Goal: Task Accomplishment & Management: Complete application form

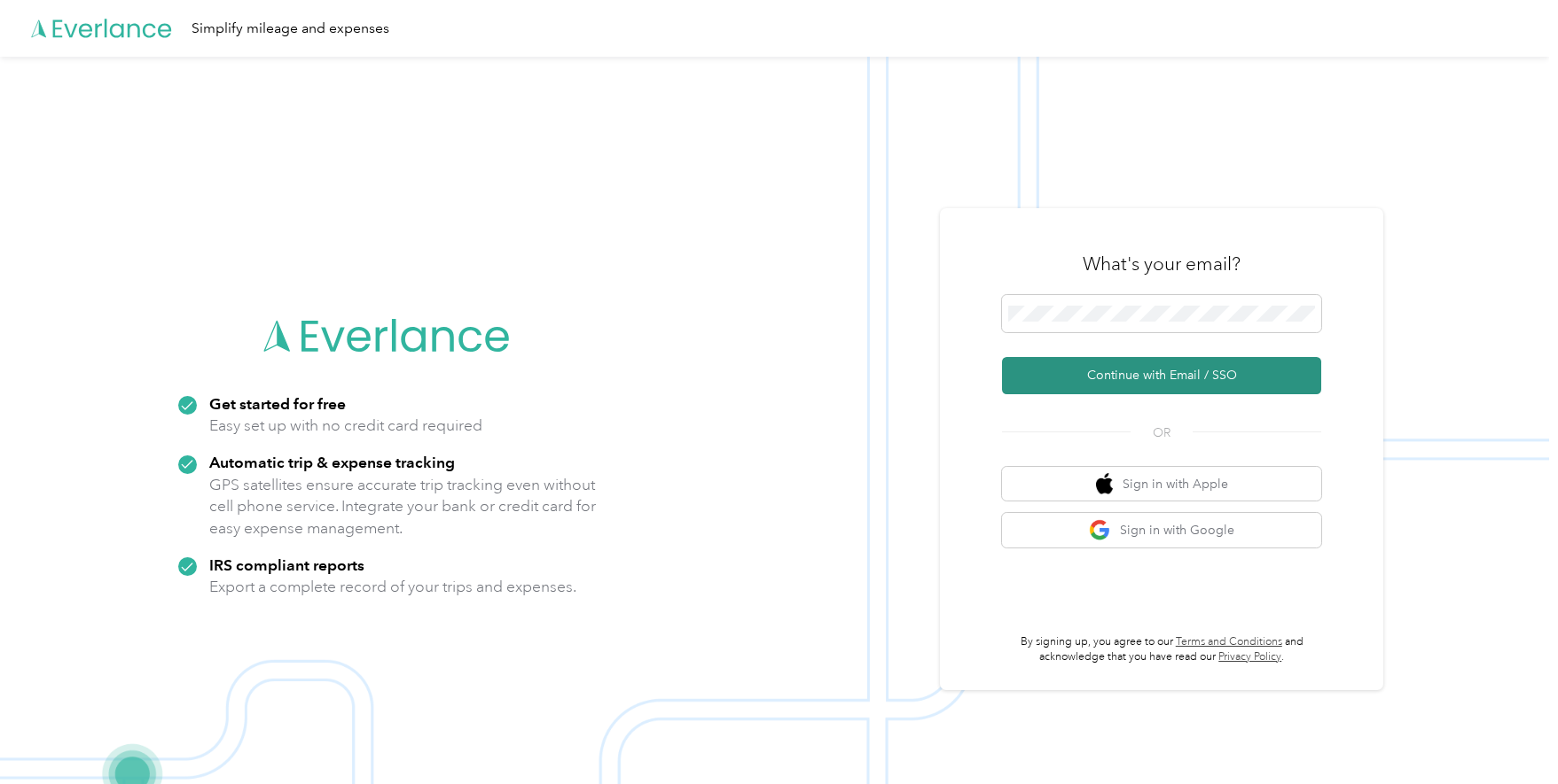
click at [1164, 383] on button "Continue with Email / SSO" at bounding box center [1161, 375] width 319 height 37
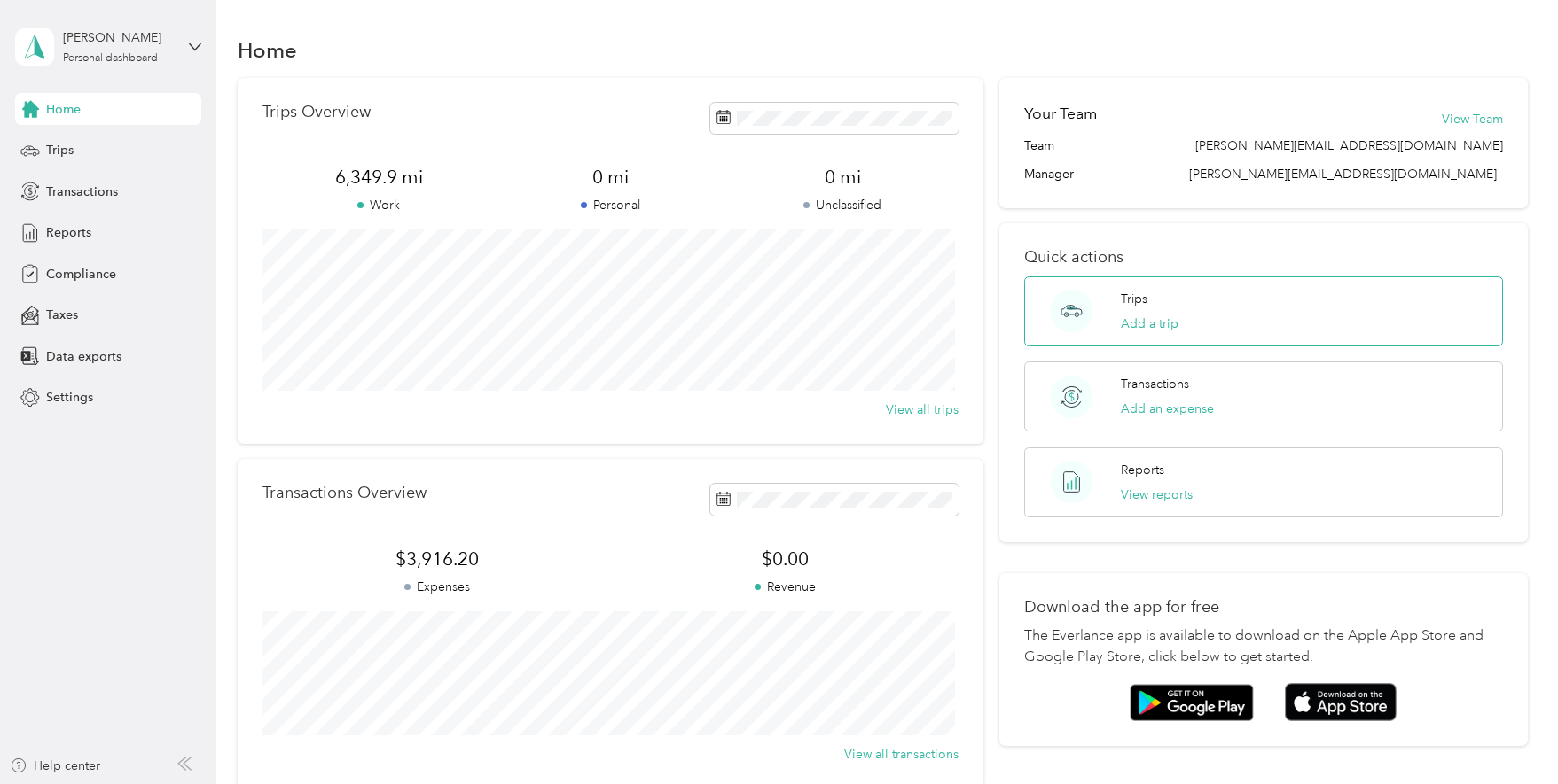
click at [1220, 309] on div "Trips Add a trip" at bounding box center [1263, 312] width 479 height 70
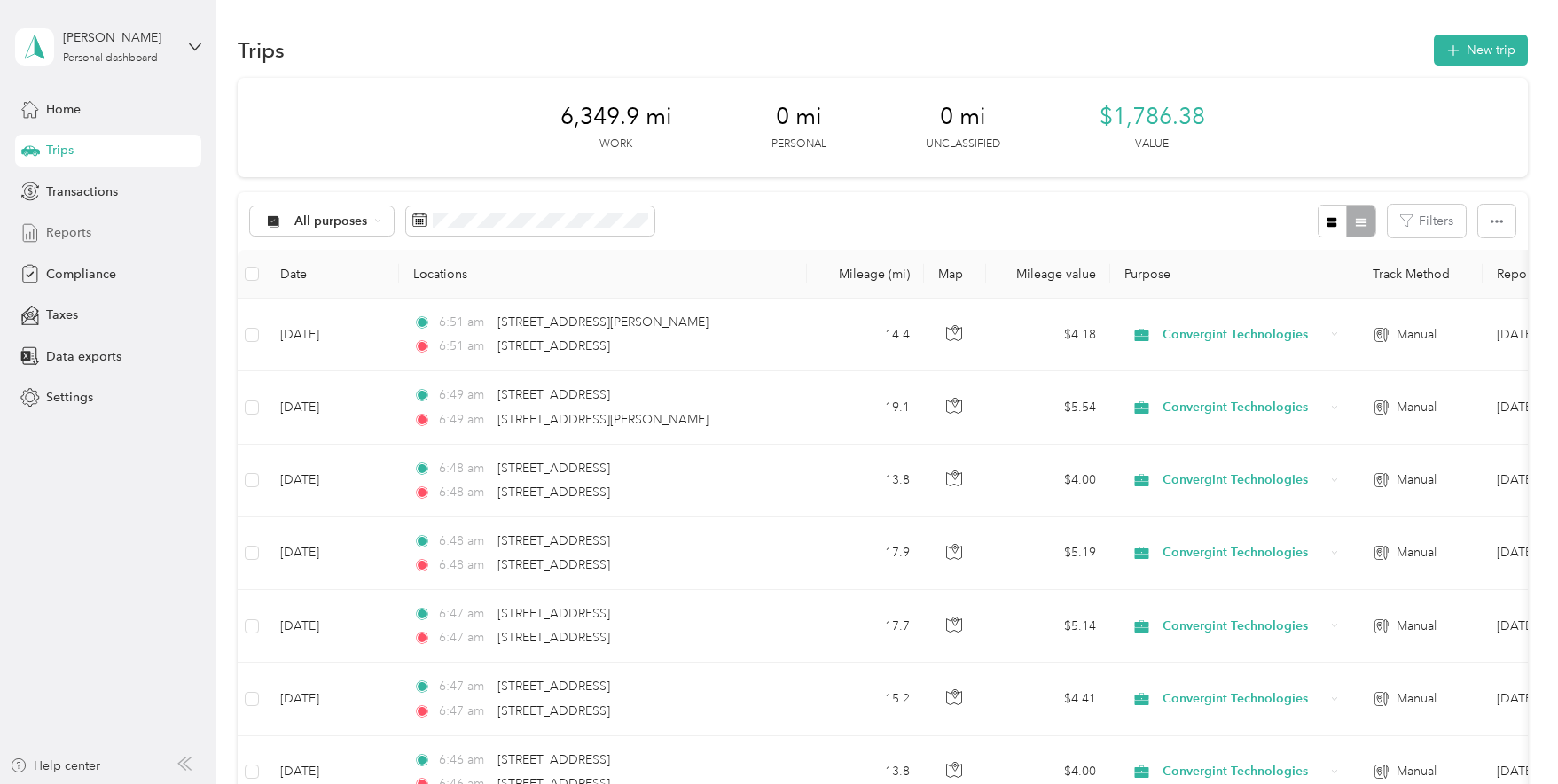
click at [79, 228] on span "Reports" at bounding box center [69, 232] width 45 height 19
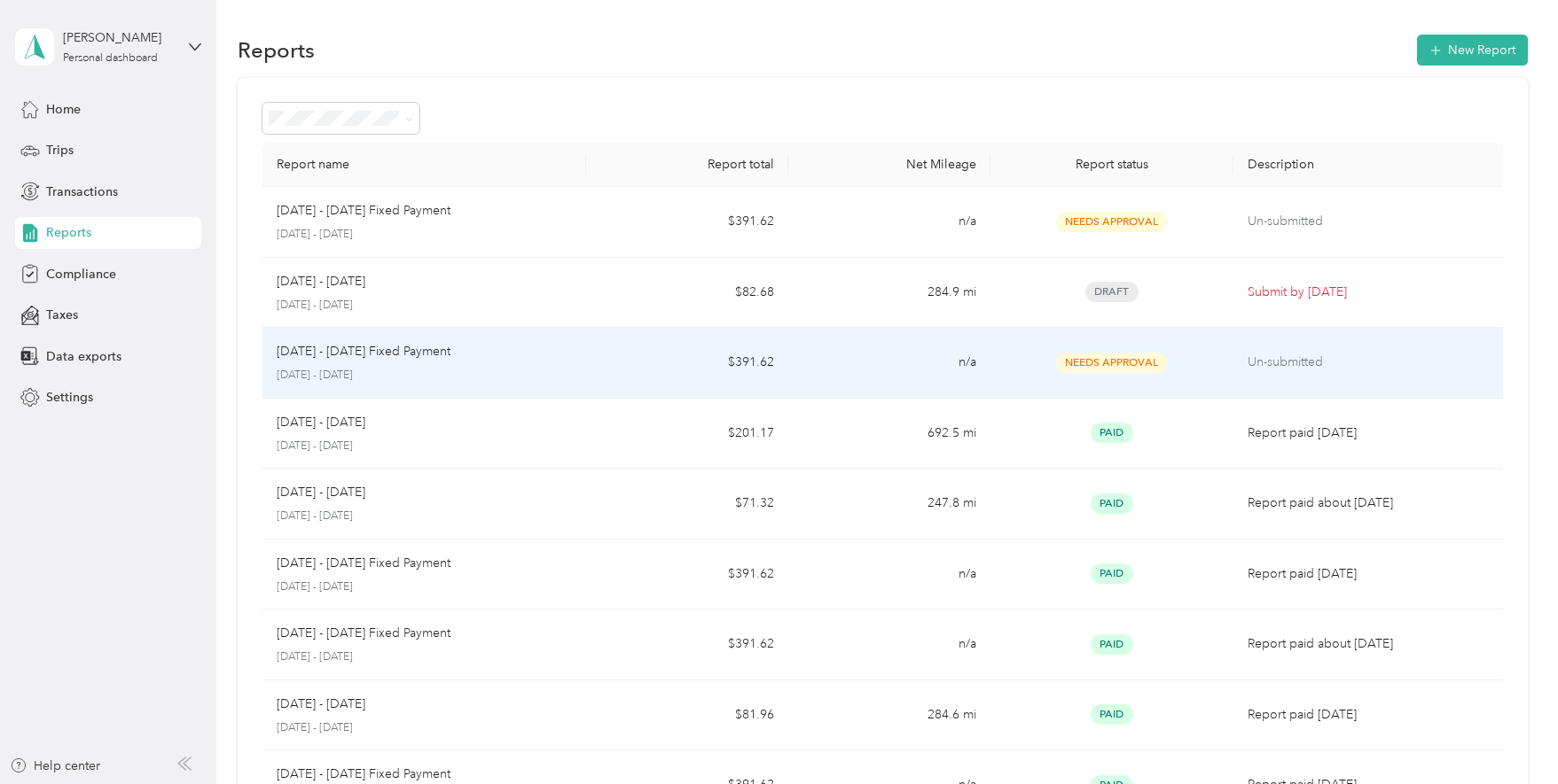
click at [375, 368] on p "[DATE] - [DATE]" at bounding box center [424, 376] width 296 height 16
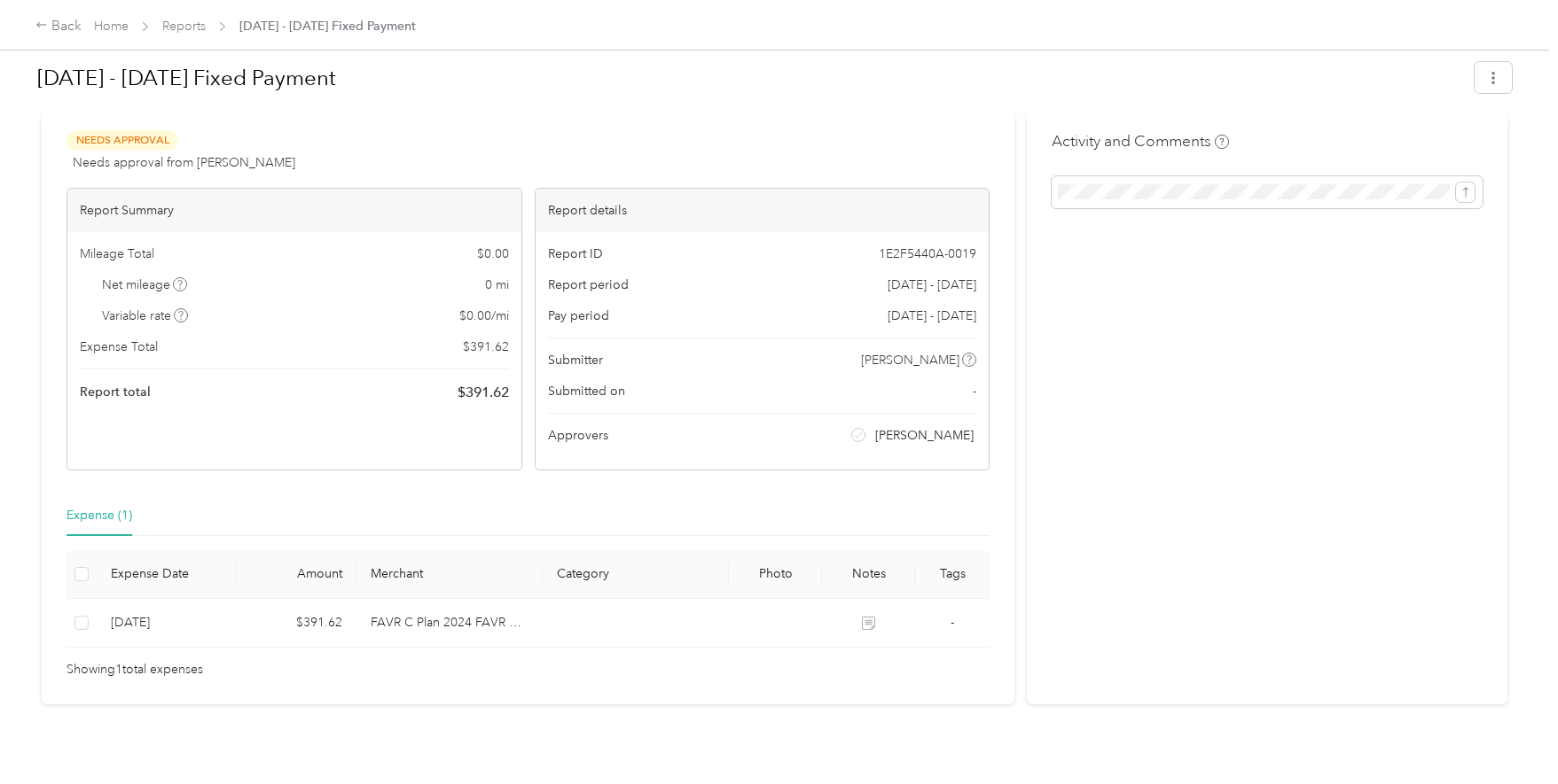
scroll to position [57, 0]
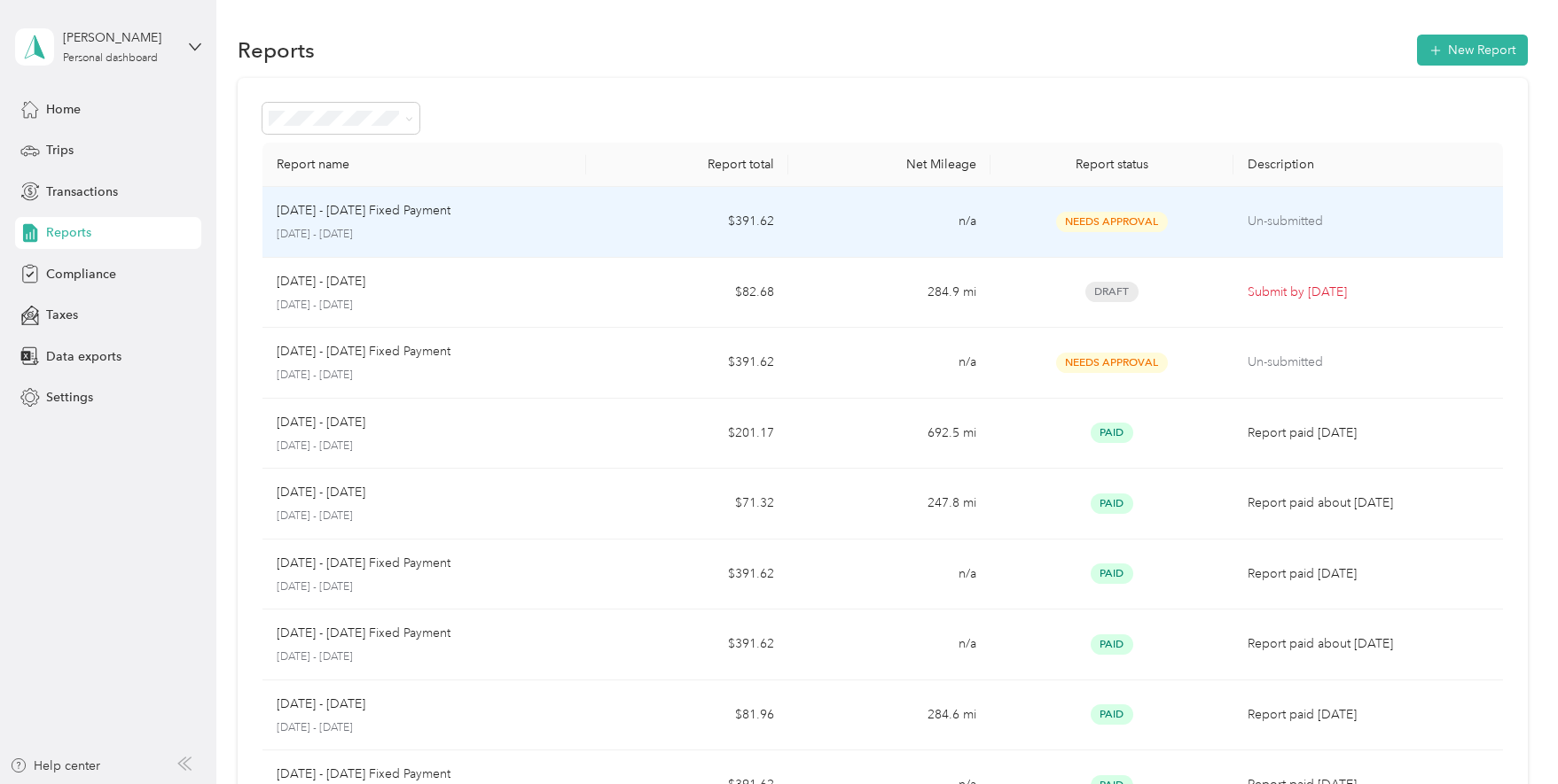
click at [366, 219] on p "[DATE] - [DATE] Fixed Payment" at bounding box center [363, 211] width 174 height 20
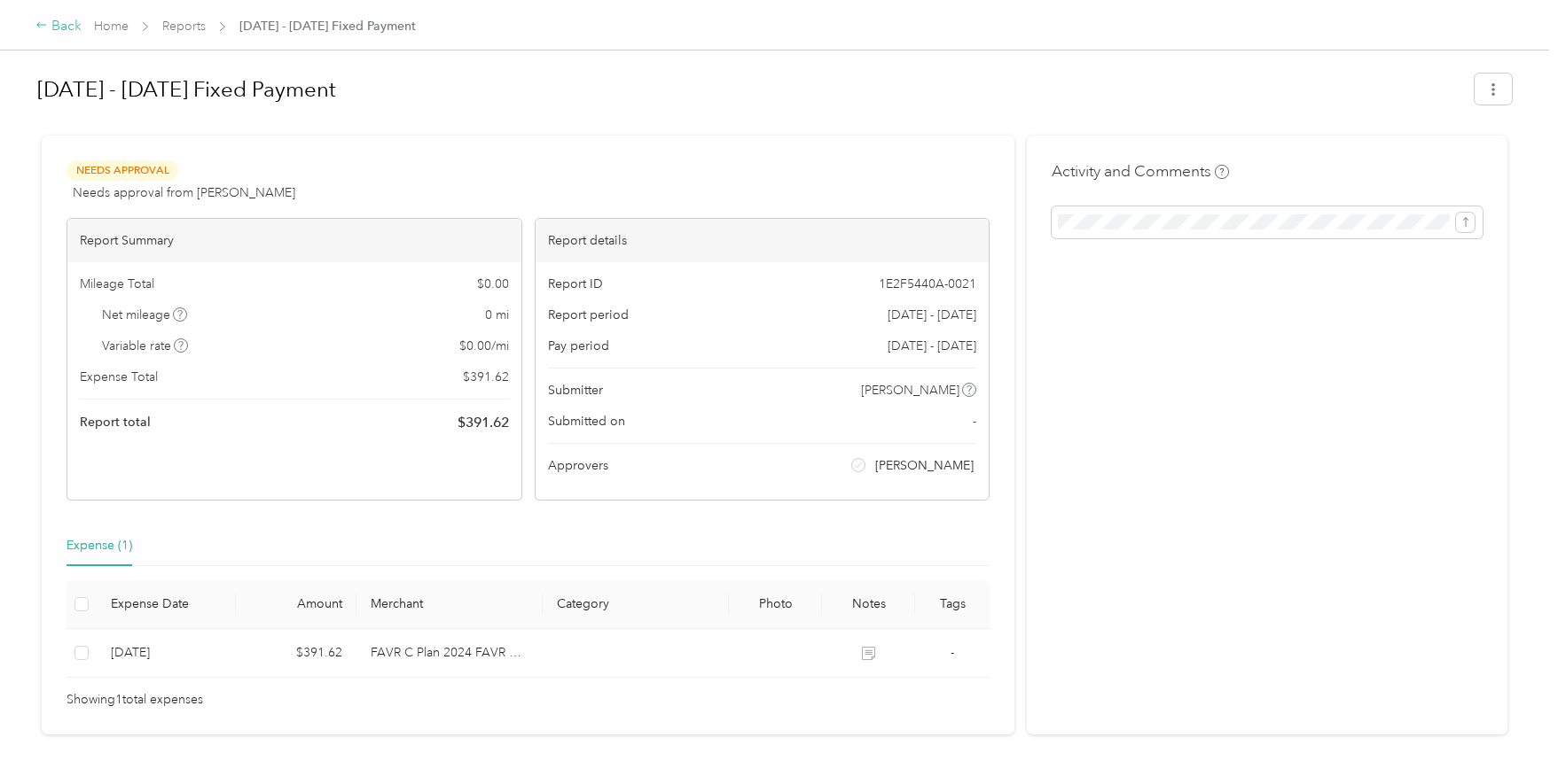
click at [45, 23] on icon at bounding box center [42, 25] width 13 height 13
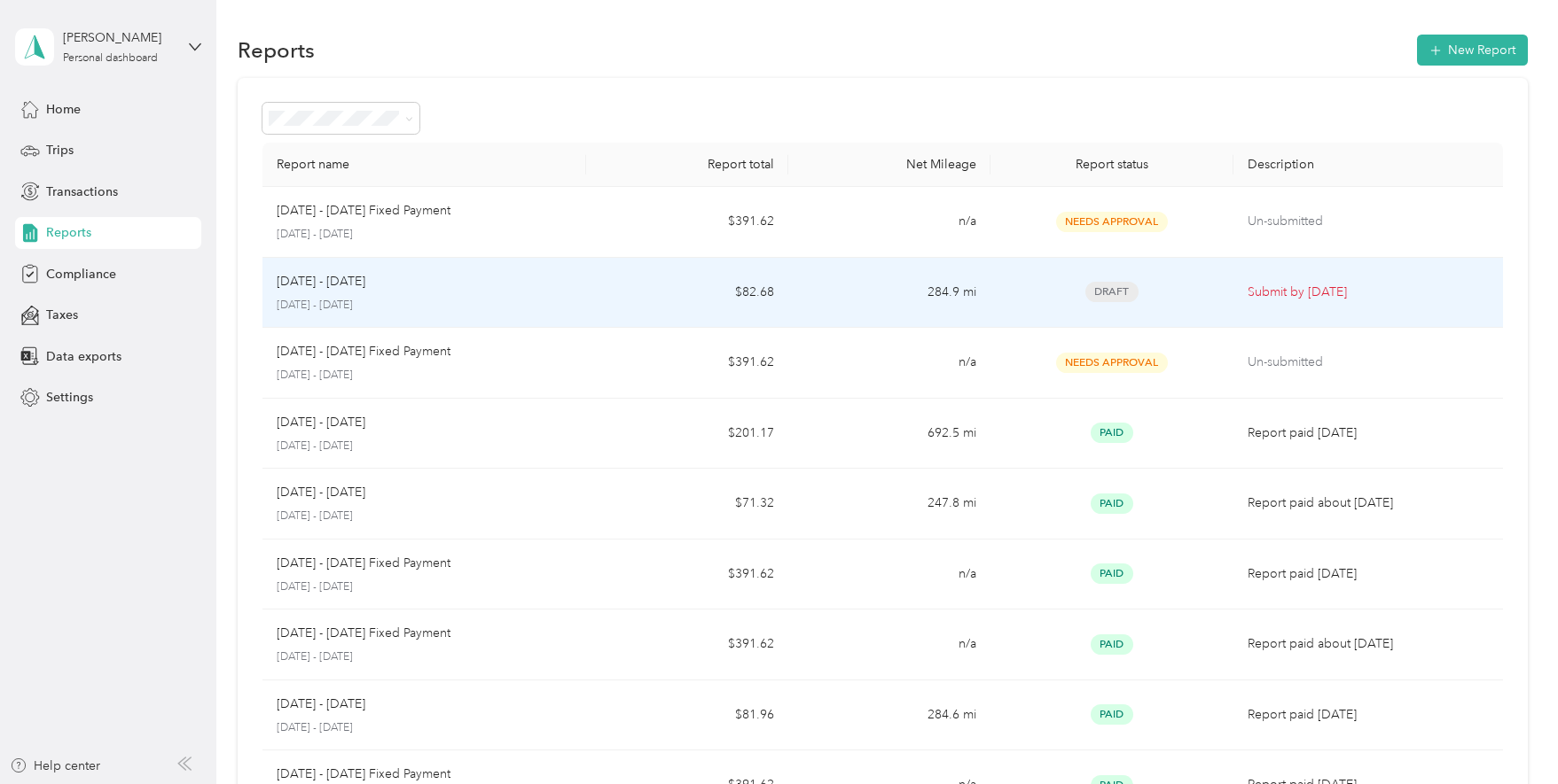
click at [1107, 297] on span "Draft" at bounding box center [1112, 292] width 53 height 21
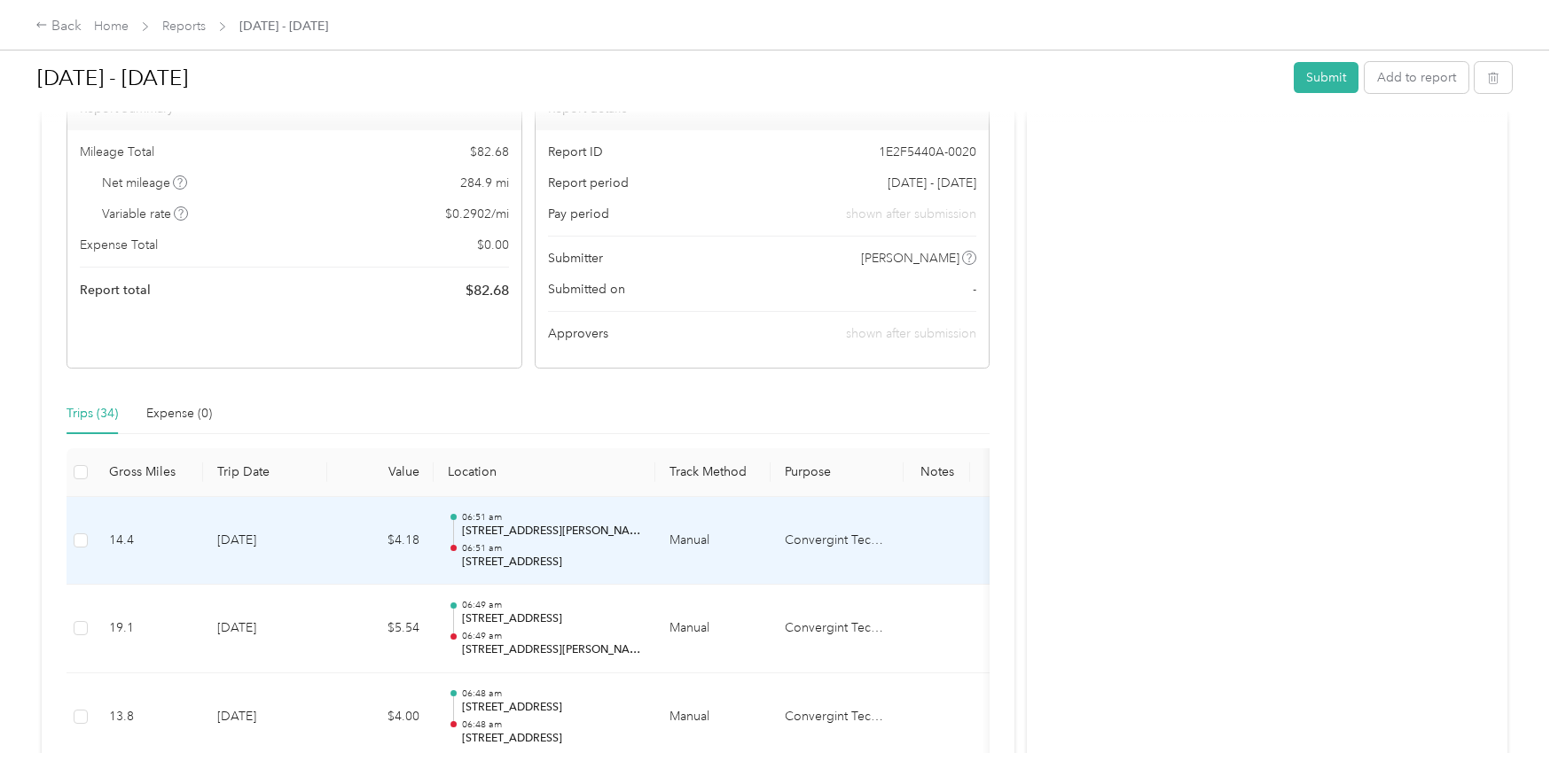
scroll to position [177, 0]
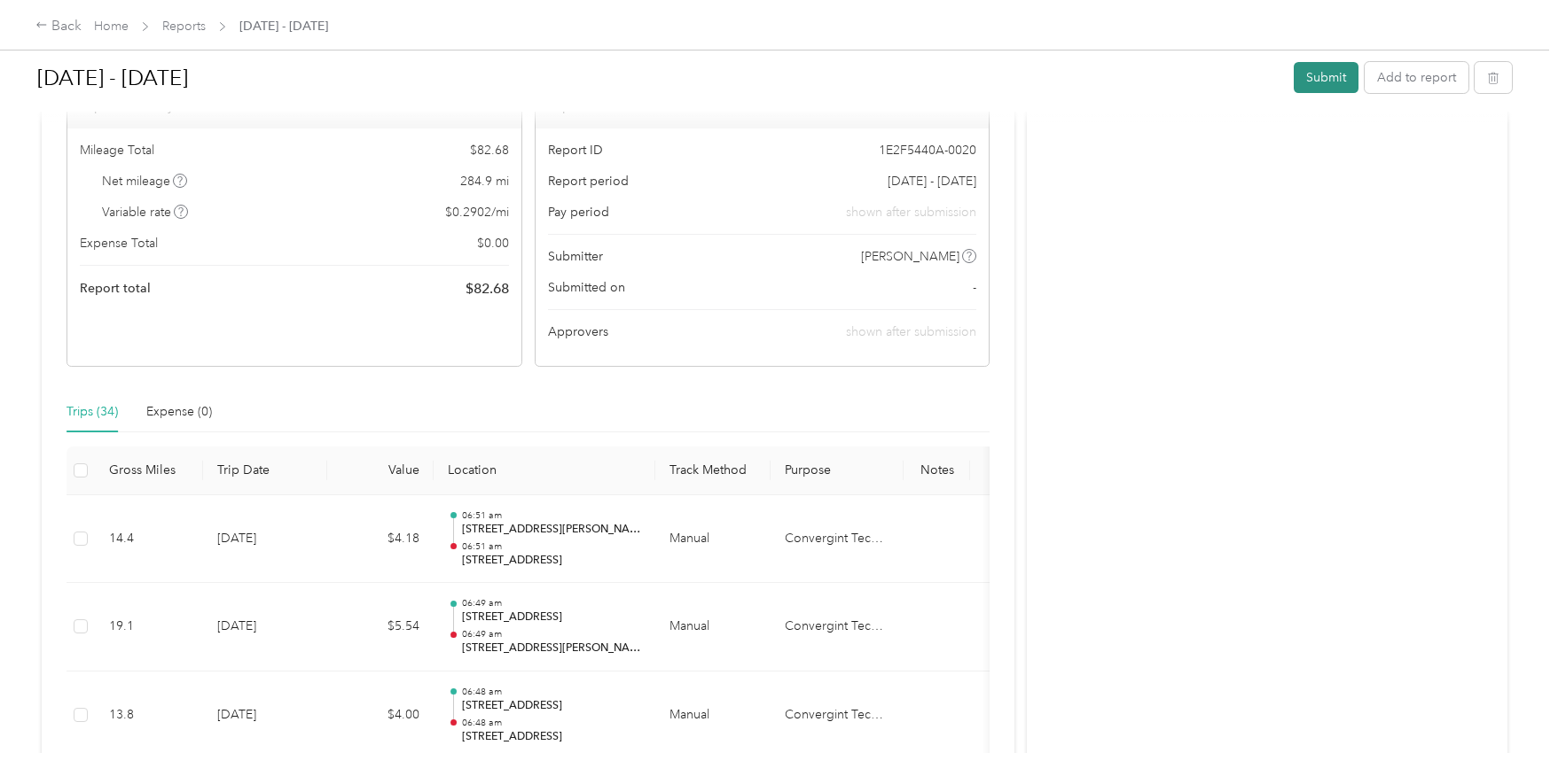
click at [1319, 79] on button "Submit" at bounding box center [1327, 78] width 65 height 31
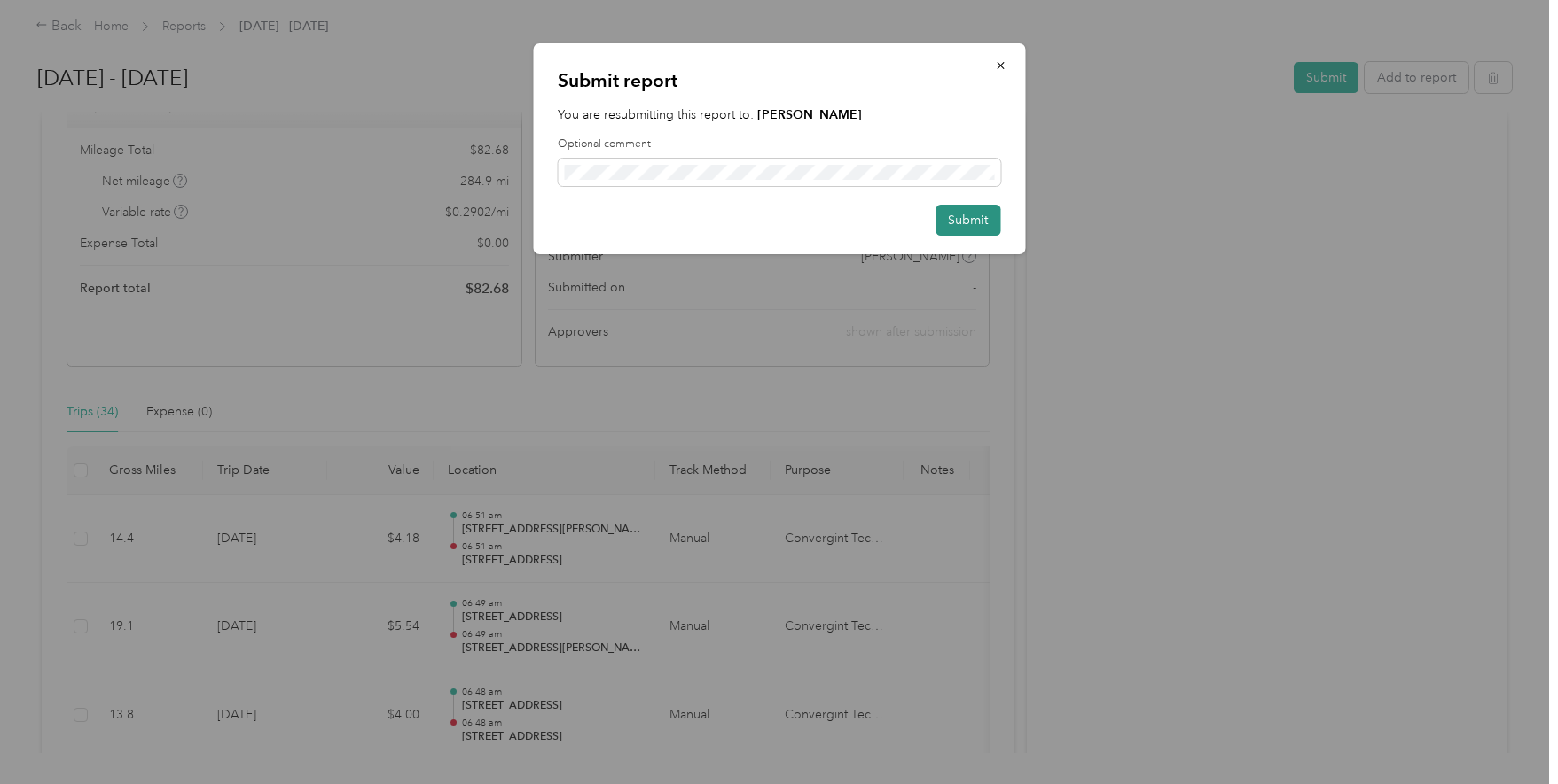
click at [960, 216] on button "Submit" at bounding box center [968, 220] width 65 height 31
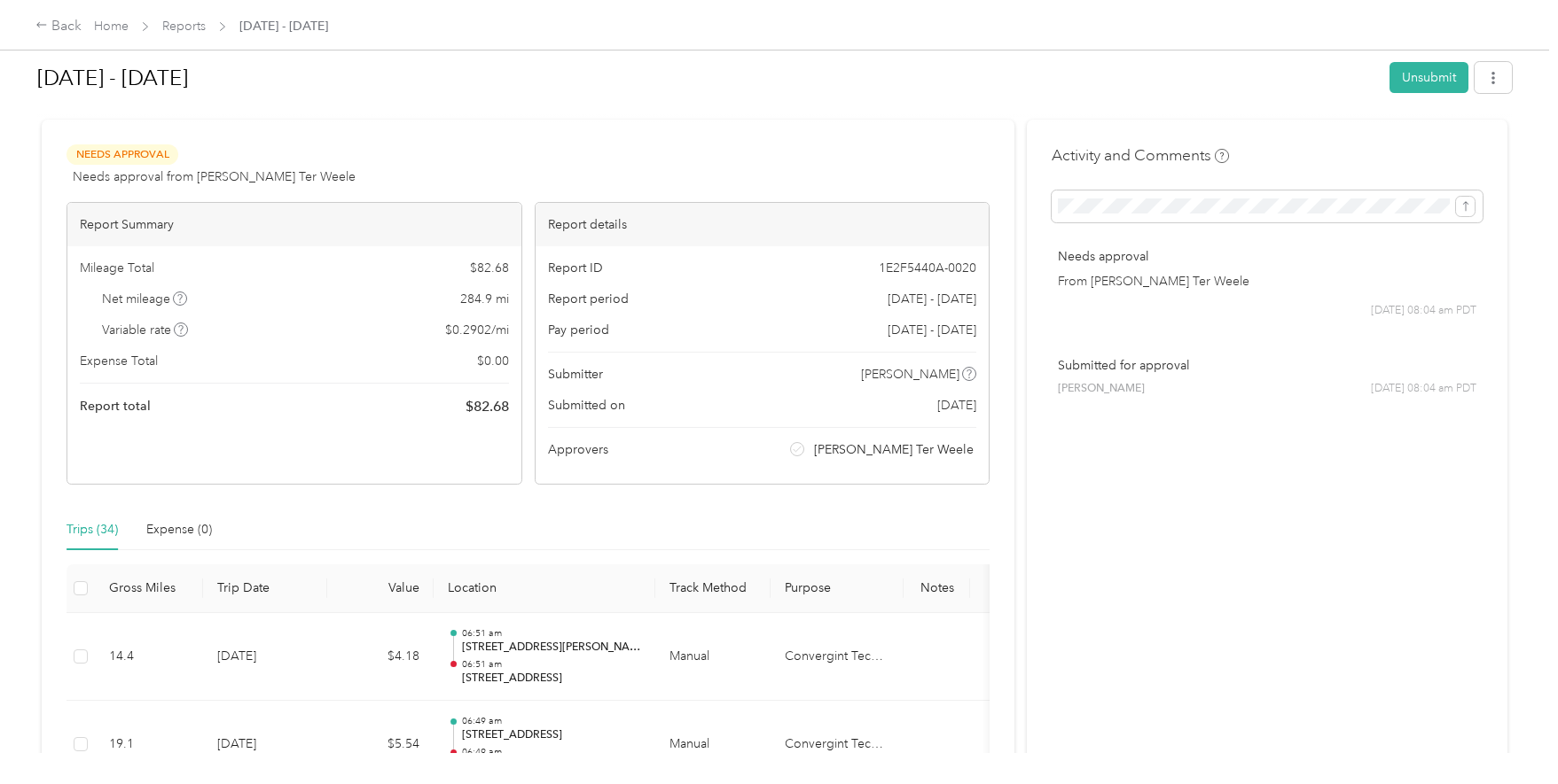
scroll to position [0, 0]
